Goal: Navigation & Orientation: Find specific page/section

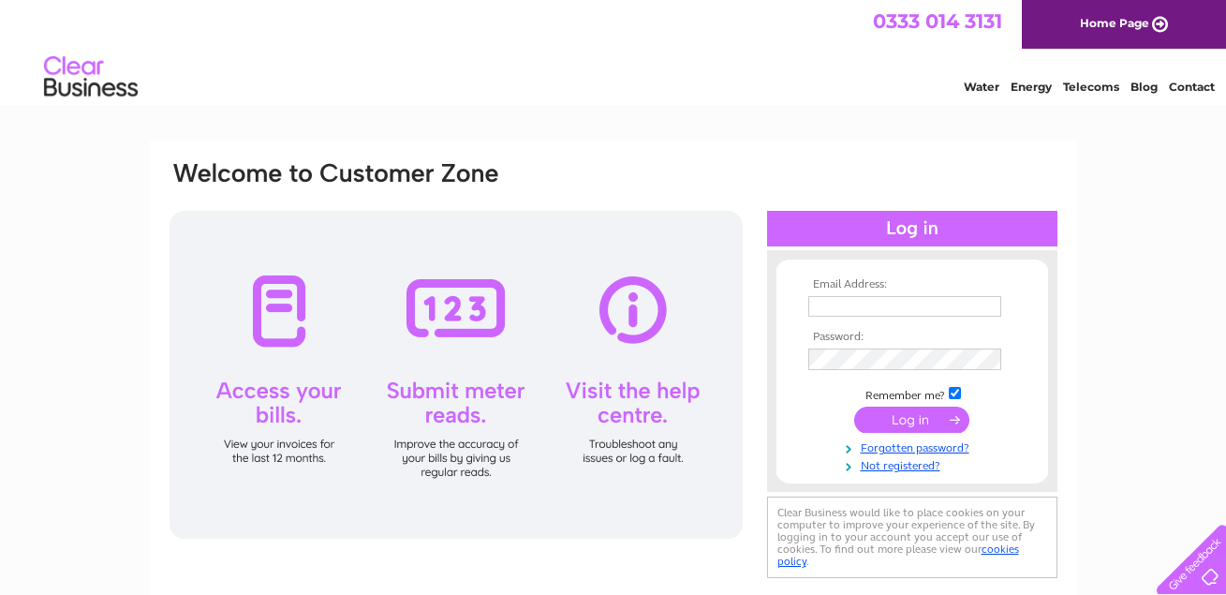
click at [828, 300] on input "text" at bounding box center [905, 306] width 193 height 21
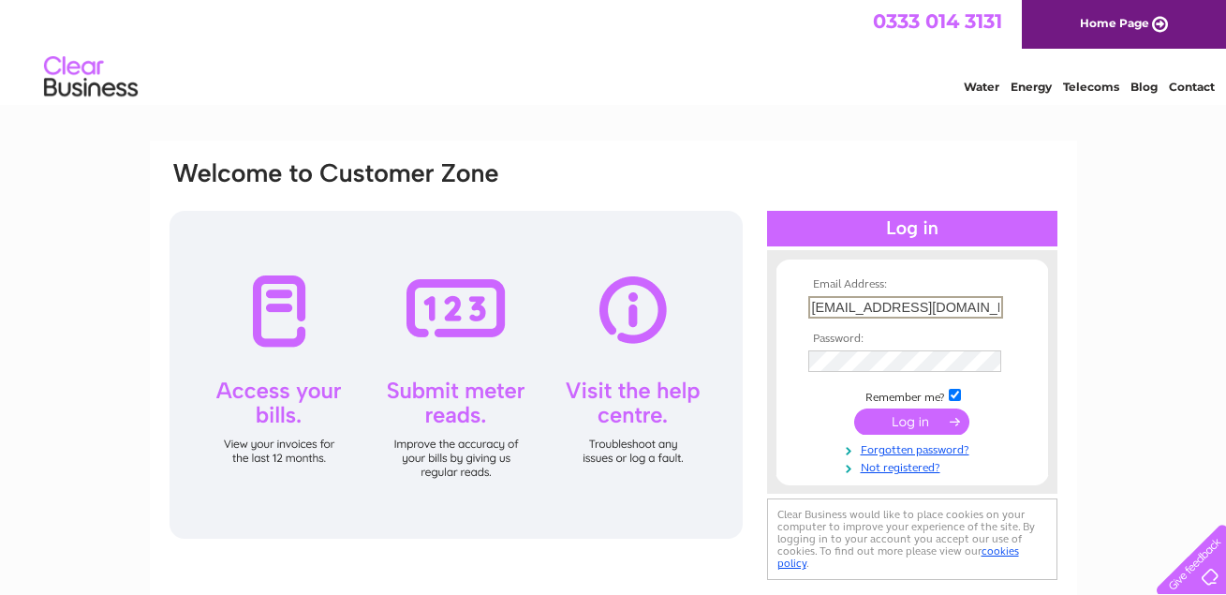
type input "accounts@handicentre.co.uk"
click at [854, 408] on input "submit" at bounding box center [911, 421] width 115 height 26
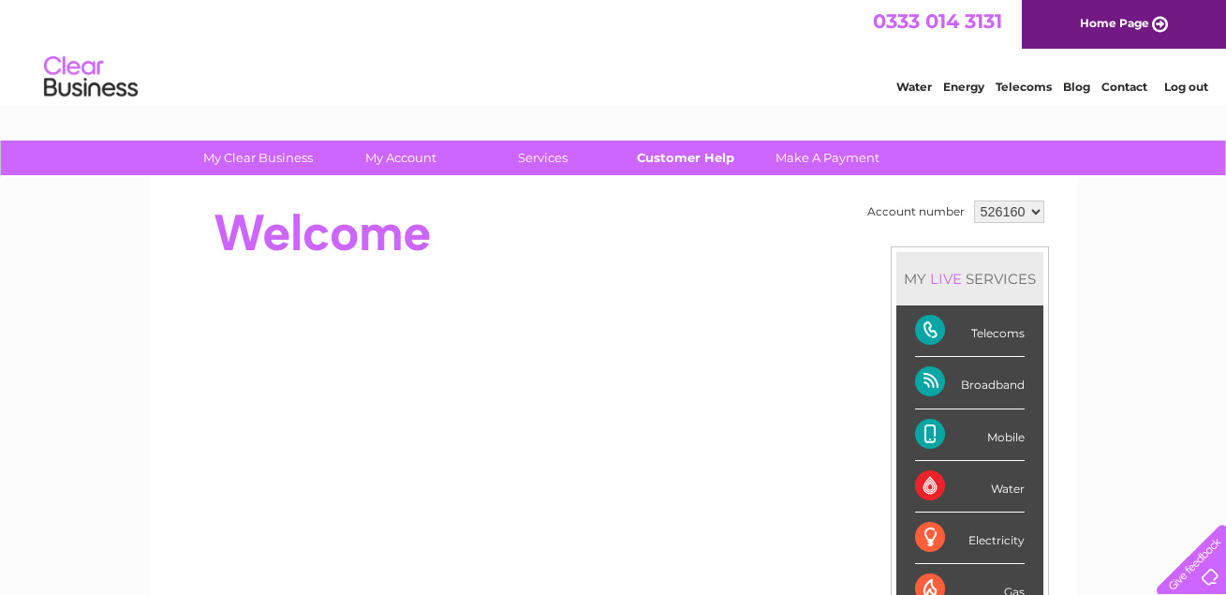
click at [672, 157] on link "Customer Help" at bounding box center [685, 158] width 155 height 35
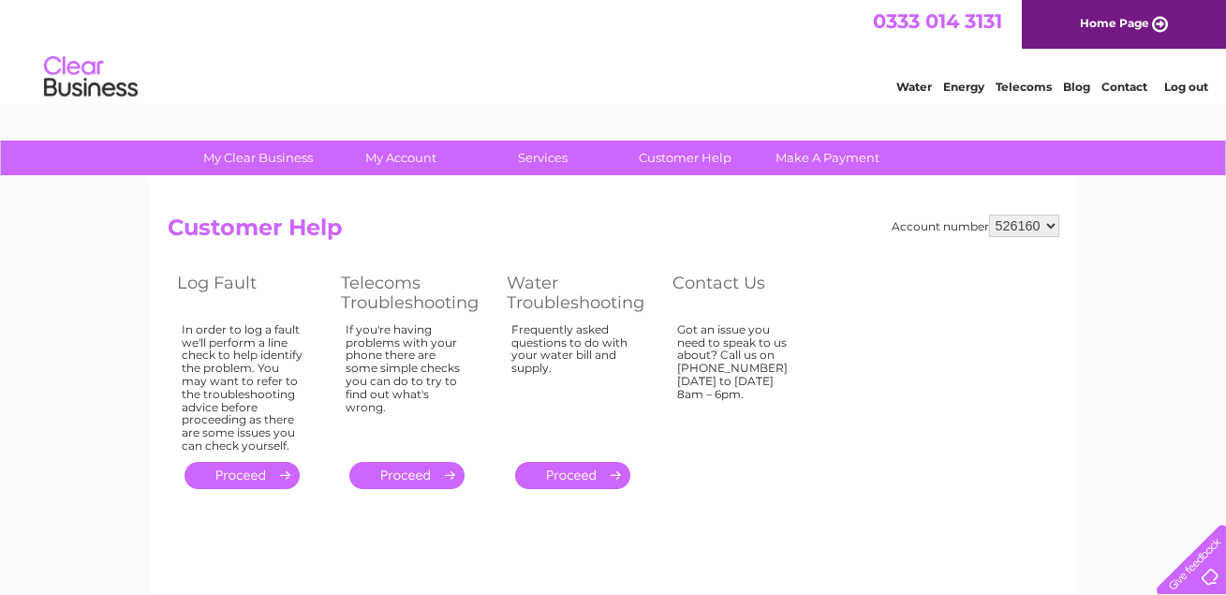
click at [1187, 82] on li "Log out" at bounding box center [1187, 86] width 56 height 23
click at [1180, 87] on link "Log out" at bounding box center [1187, 87] width 44 height 14
